Goal: Task Accomplishment & Management: Complete application form

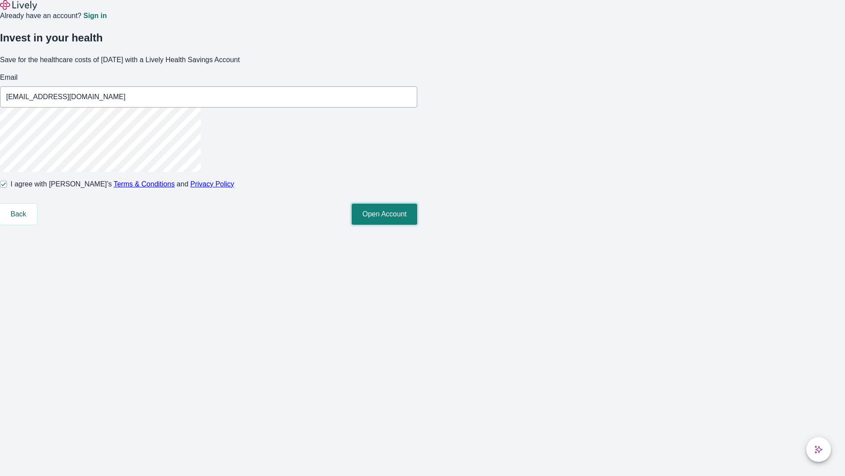
click at [417, 225] on button "Open Account" at bounding box center [385, 213] width 66 height 21
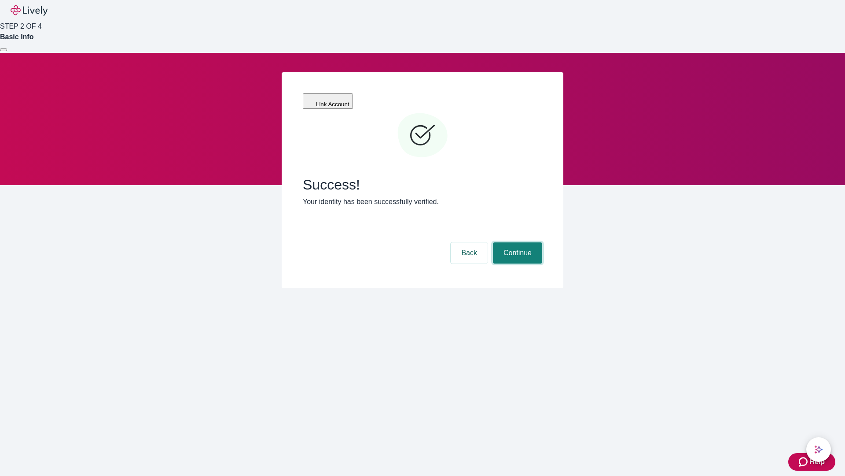
click at [516, 242] on button "Continue" at bounding box center [517, 252] width 49 height 21
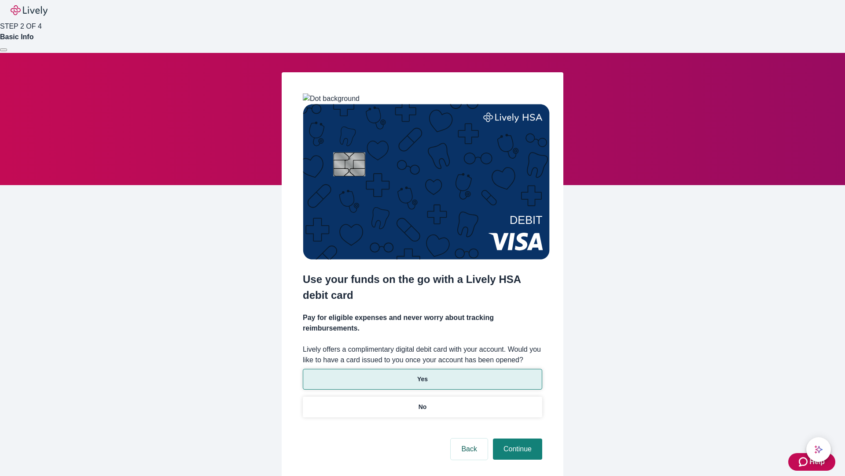
click at [422, 374] on p "Yes" at bounding box center [422, 378] width 11 height 9
click at [516, 438] on button "Continue" at bounding box center [517, 448] width 49 height 21
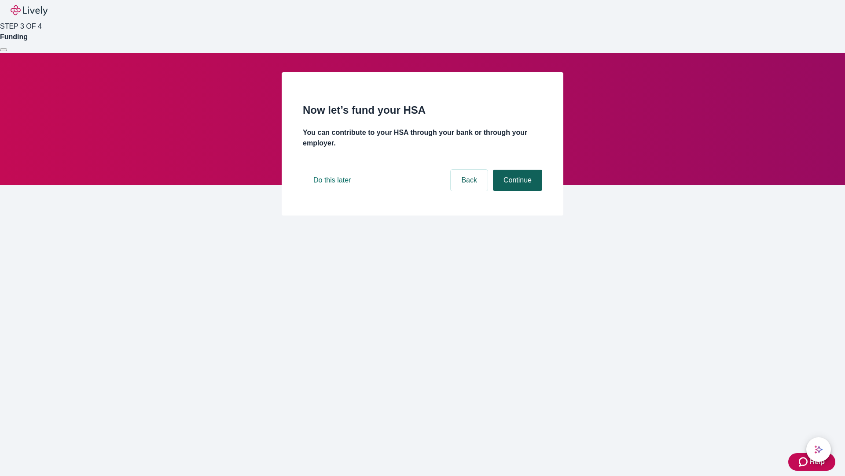
click at [516, 191] on button "Continue" at bounding box center [517, 180] width 49 height 21
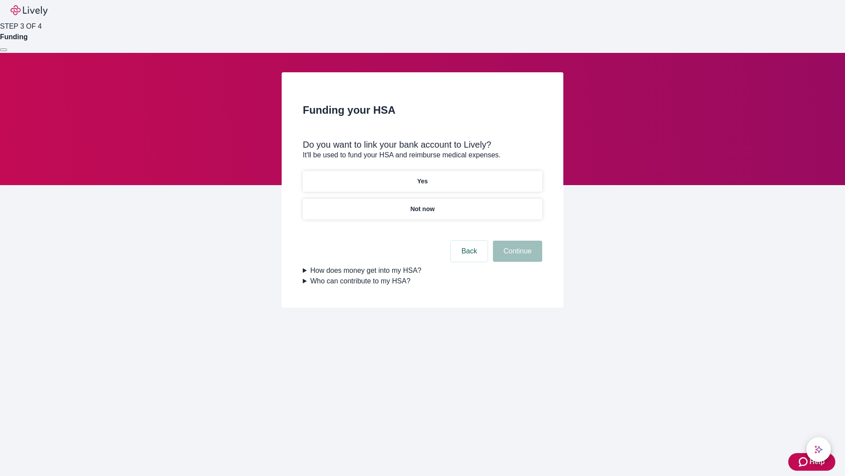
click at [422, 204] on p "Not now" at bounding box center [422, 208] width 24 height 9
click at [516, 256] on button "Continue" at bounding box center [517, 250] width 49 height 21
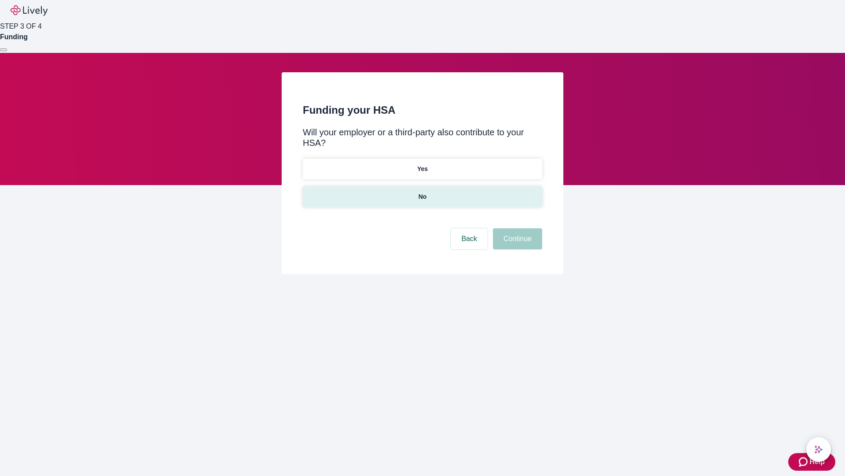
click at [422, 192] on p "No" at bounding box center [423, 196] width 8 height 9
click at [516, 228] on button "Continue" at bounding box center [517, 238] width 49 height 21
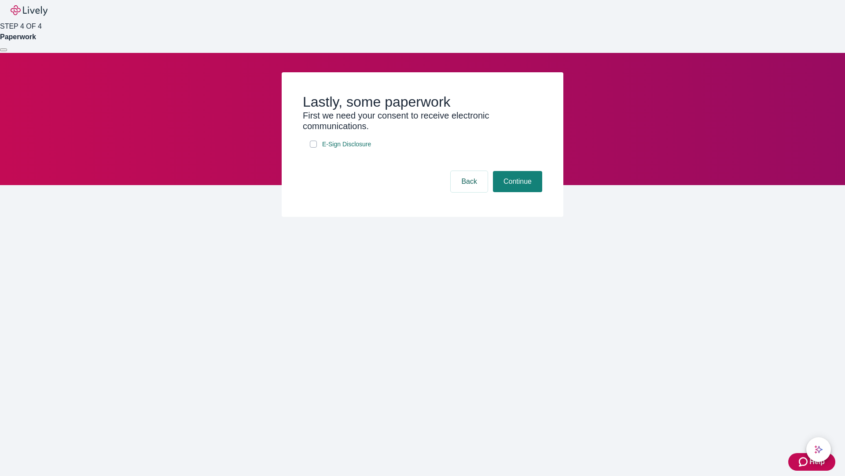
click at [313, 147] on input "E-Sign Disclosure" at bounding box center [313, 143] width 7 height 7
checkbox input "true"
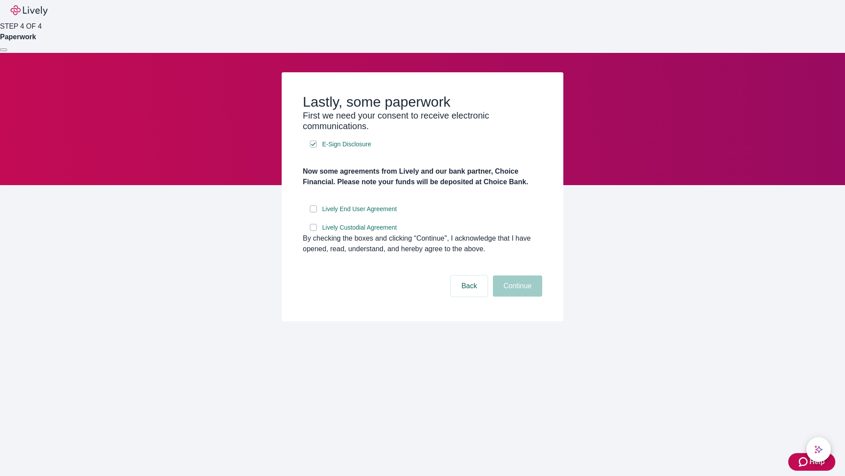
click at [313, 212] on input "Lively End User Agreement" at bounding box center [313, 208] width 7 height 7
checkbox input "true"
click at [313, 231] on input "Lively Custodial Agreement" at bounding box center [313, 227] width 7 height 7
checkbox input "true"
click at [516, 296] on button "Continue" at bounding box center [517, 285] width 49 height 21
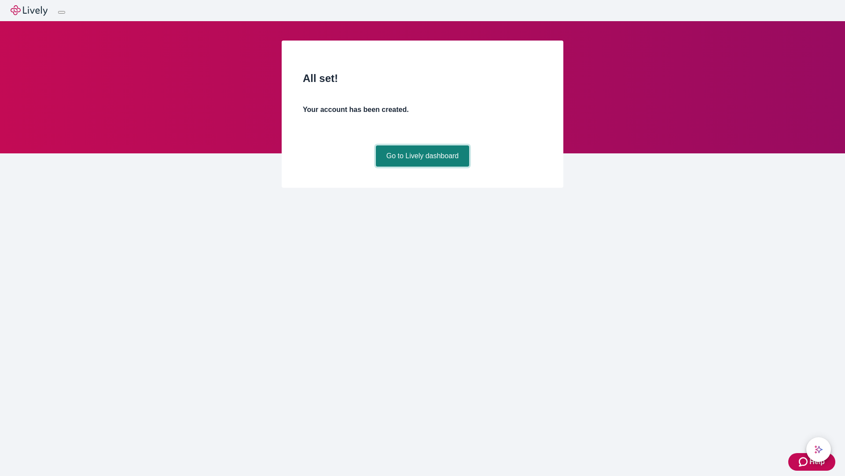
click at [422, 166] on link "Go to Lively dashboard" at bounding box center [423, 155] width 94 height 21
